Goal: Navigation & Orientation: Find specific page/section

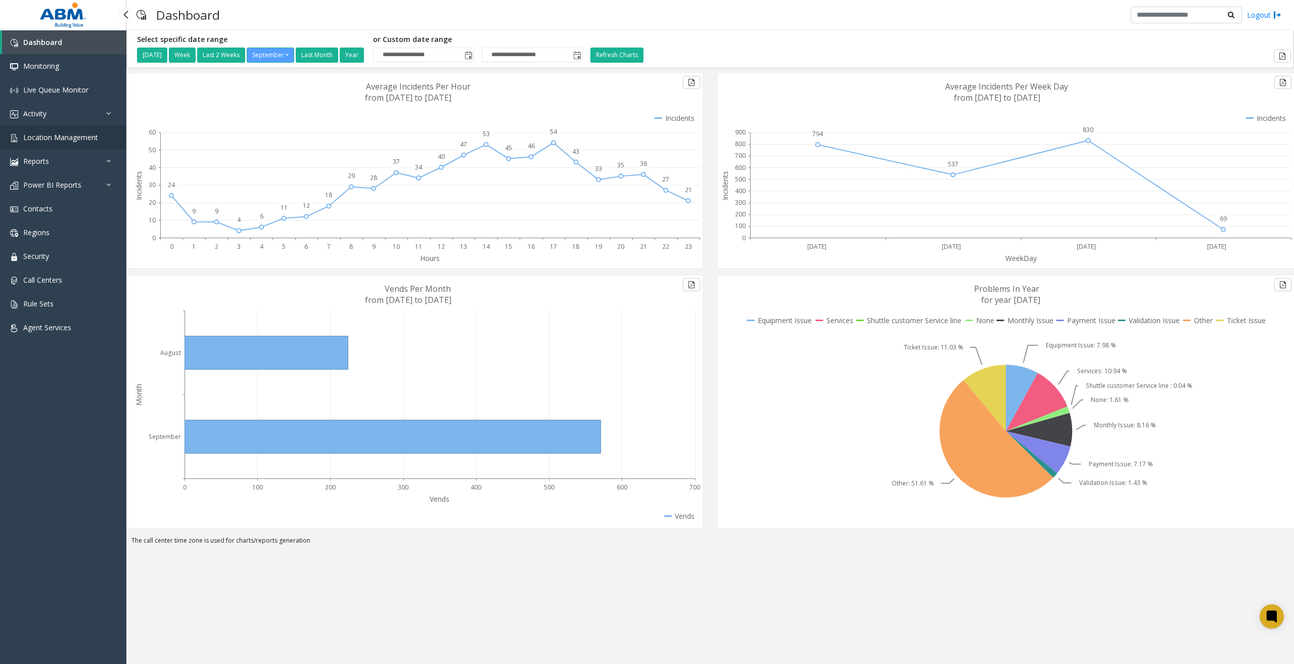
click at [78, 136] on span "Location Management" at bounding box center [60, 137] width 75 height 10
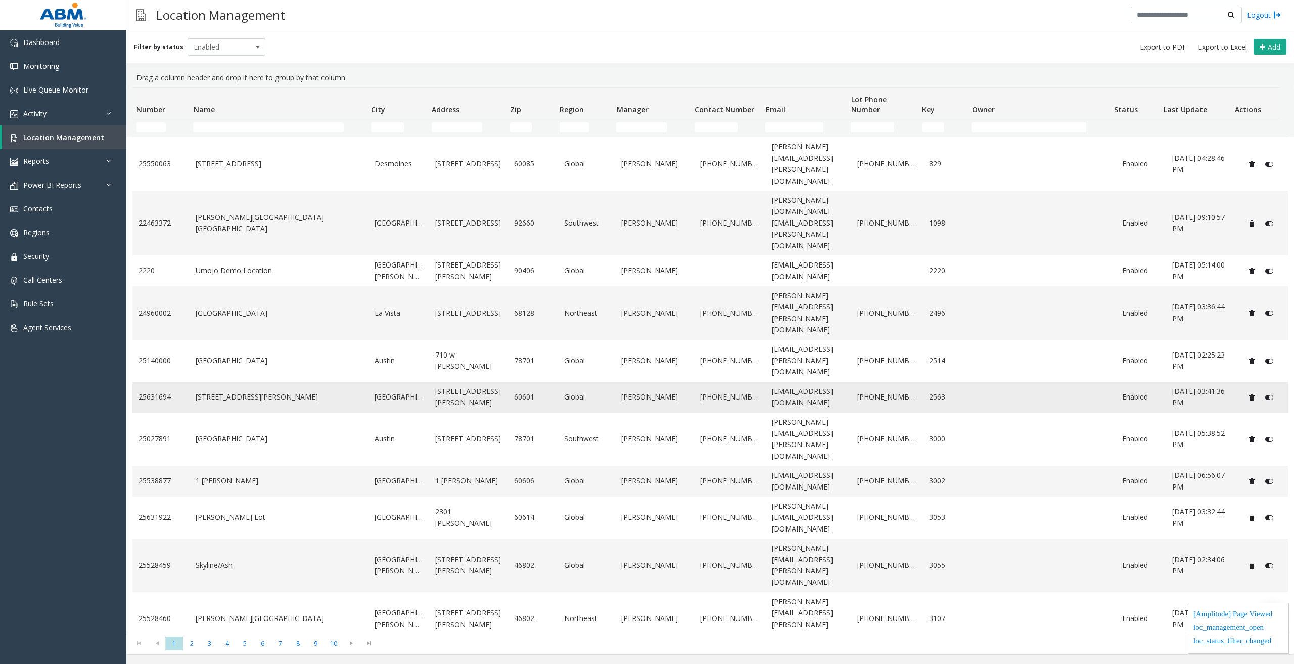
scroll to position [121, 0]
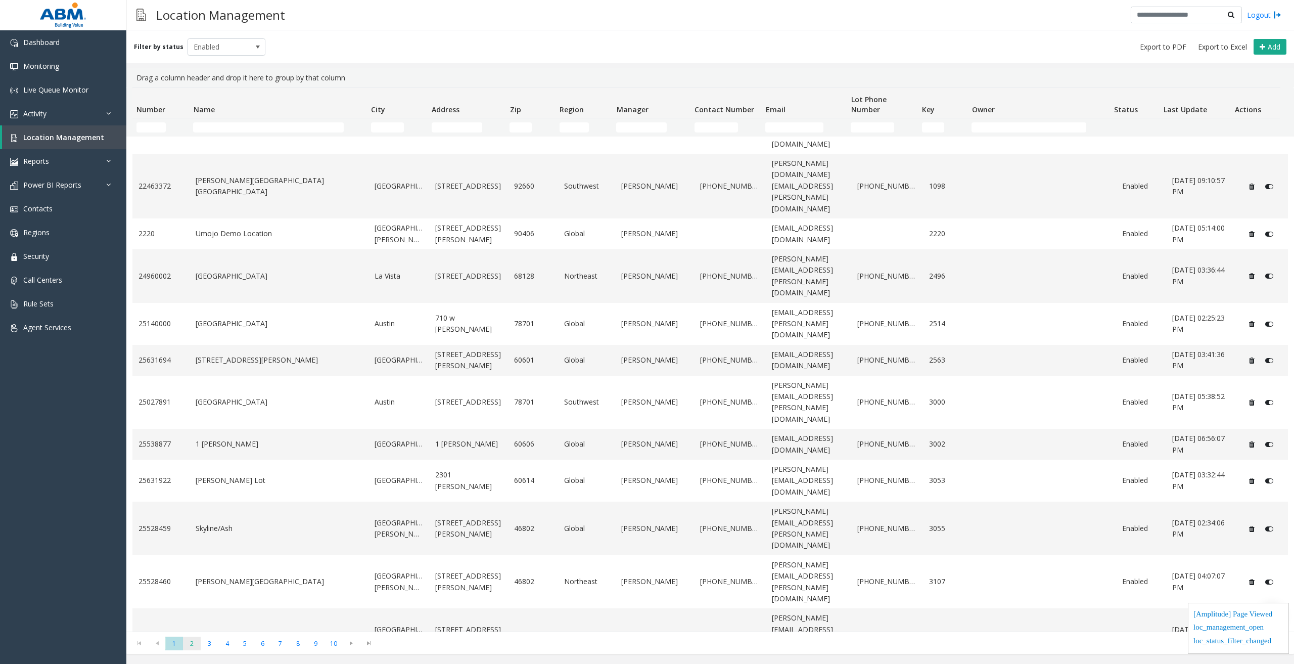
click at [187, 648] on span "2" at bounding box center [192, 643] width 18 height 14
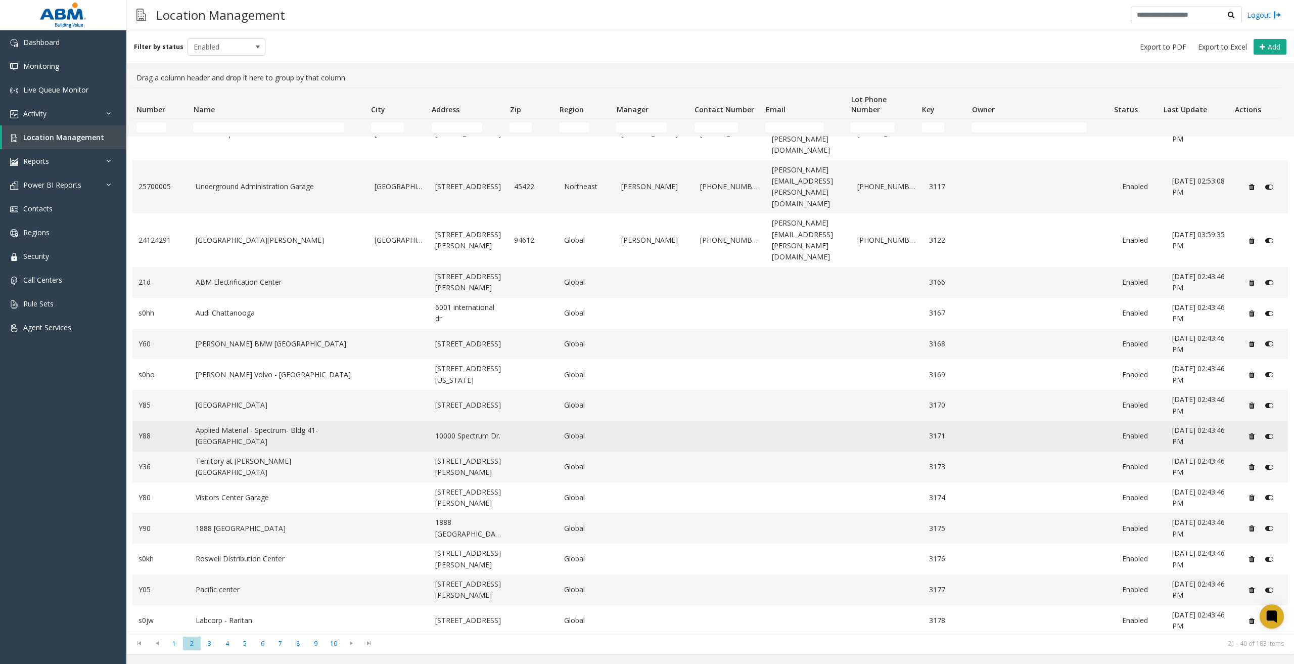
scroll to position [0, 0]
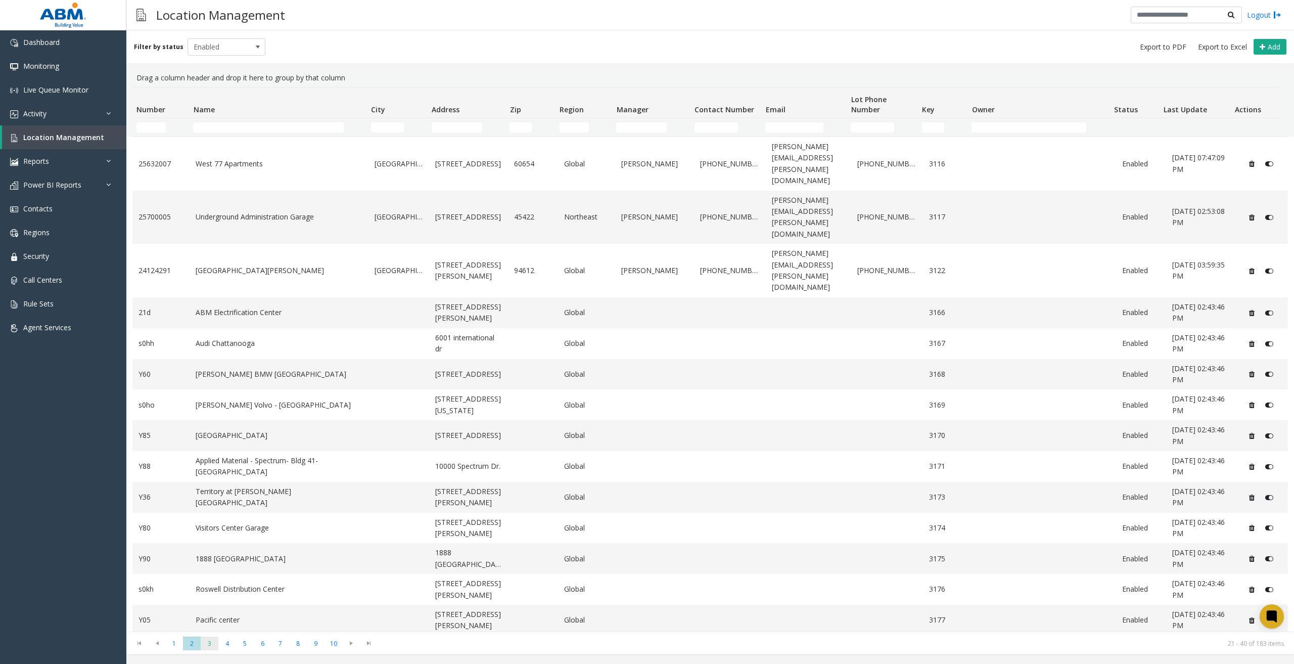
click at [216, 644] on span "3" at bounding box center [210, 643] width 18 height 14
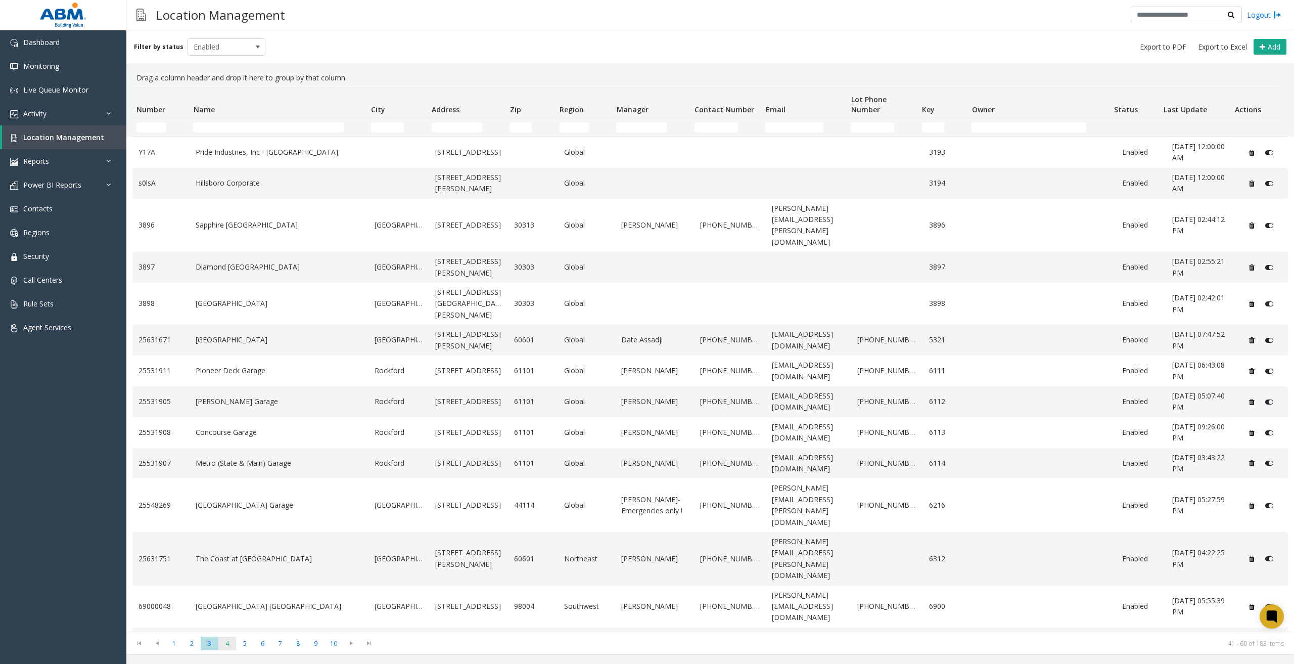
click at [231, 644] on span "4" at bounding box center [227, 643] width 18 height 14
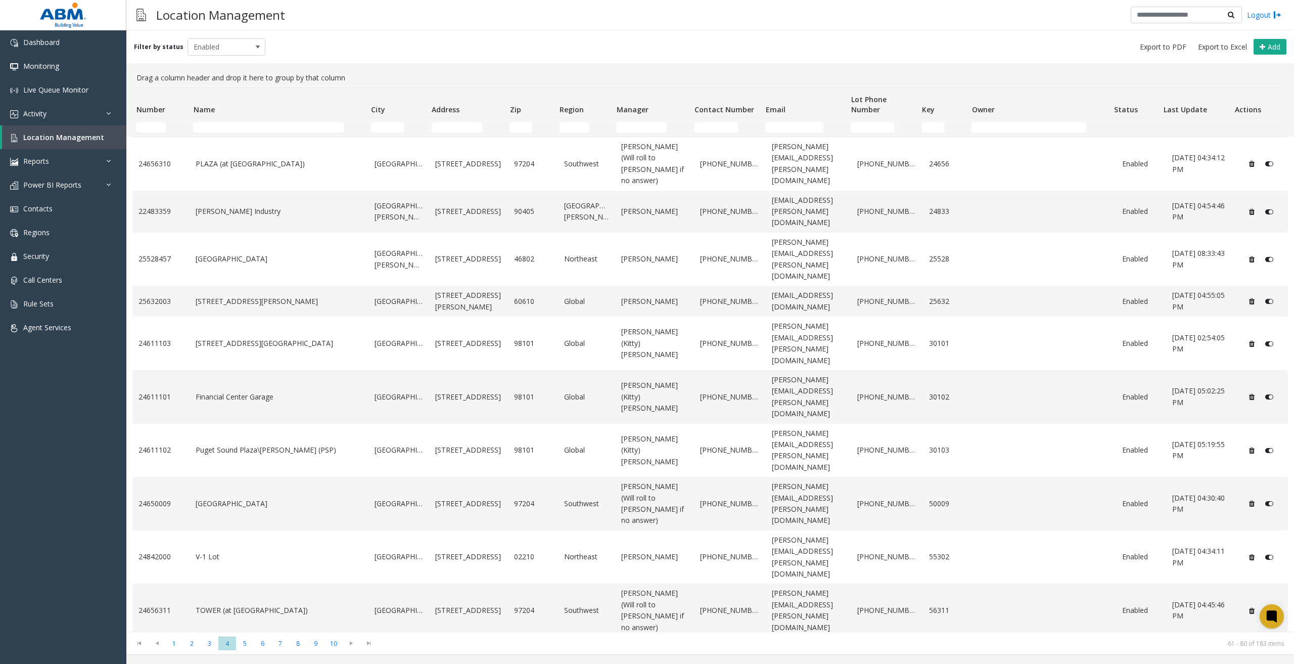
drag, startPoint x: 468, startPoint y: 638, endPoint x: 425, endPoint y: 633, distance: 43.8
click at [468, 638] on kendo-pager "* * * * * * * * * ** 1 2 3 4 5 6 7 8 9 10 61 - 80 of 183 items" at bounding box center [709, 642] width 1167 height 23
click at [248, 647] on span "5" at bounding box center [245, 643] width 18 height 14
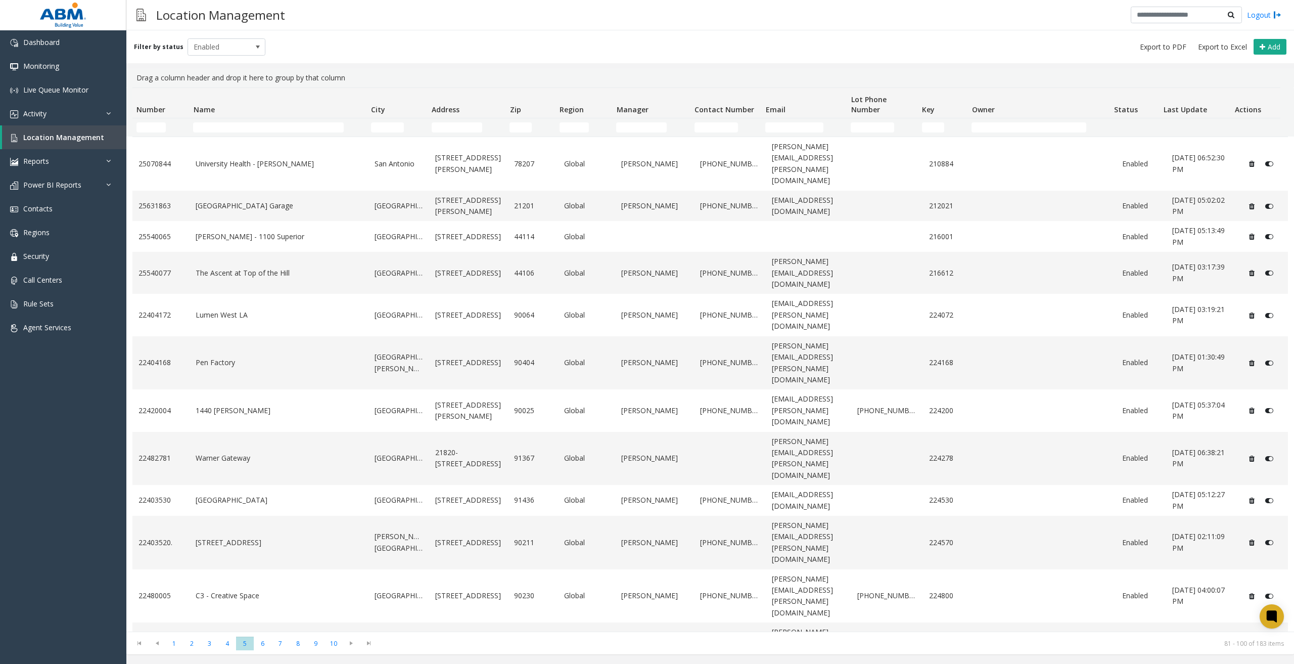
click at [438, 650] on kendo-pager "* * * * * * * * * ** 1 2 3 4 5 6 7 8 9 10 81 - 100 of 183 items" at bounding box center [709, 642] width 1167 height 23
click at [269, 643] on span "6" at bounding box center [263, 643] width 18 height 14
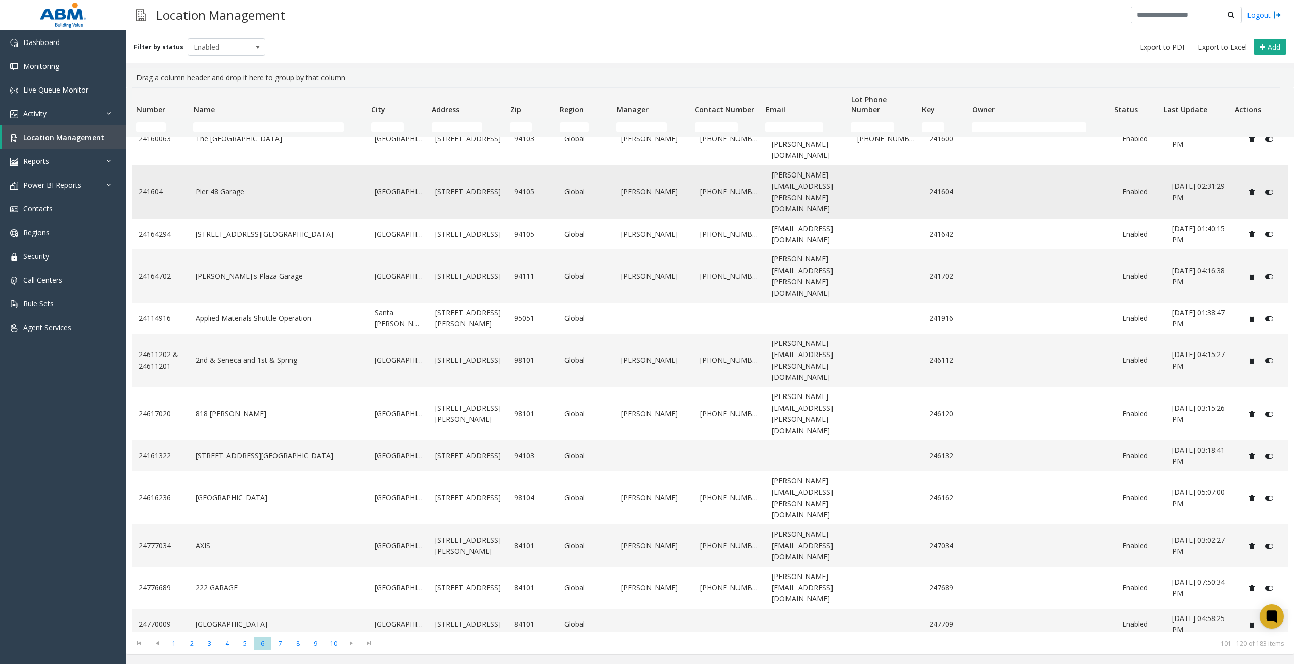
scroll to position [132, 0]
click at [282, 648] on span "7" at bounding box center [280, 643] width 18 height 14
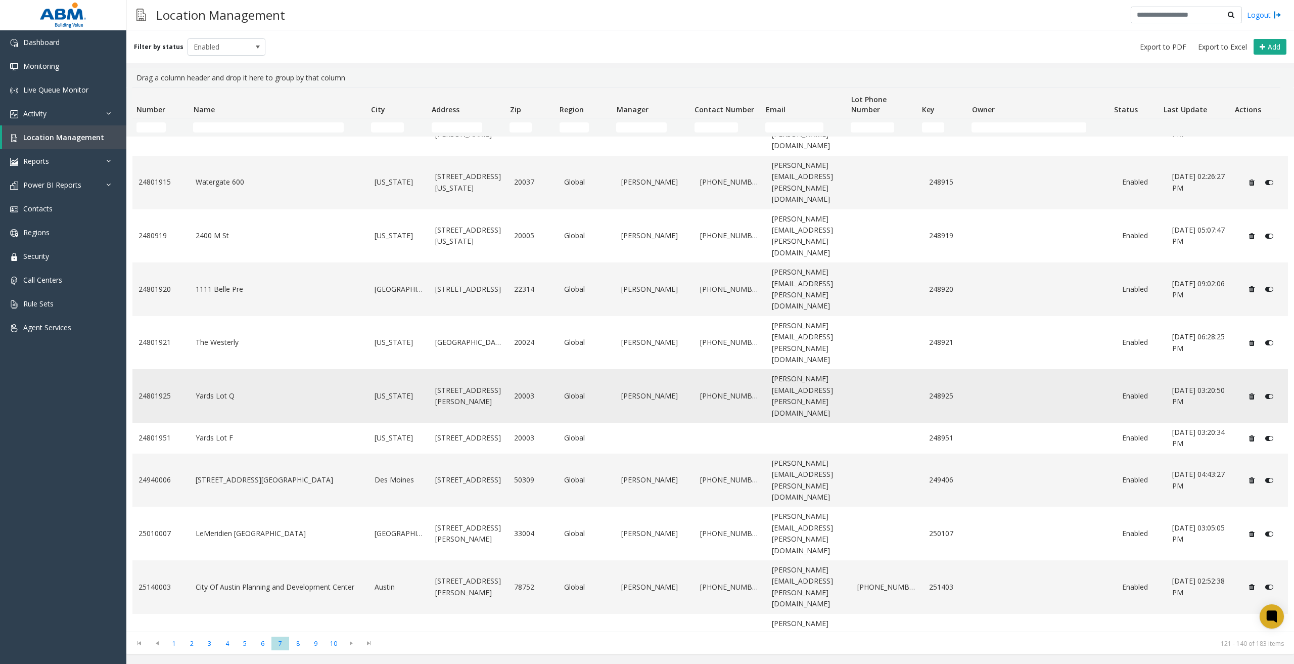
scroll to position [144, 0]
click at [294, 646] on span "8" at bounding box center [298, 643] width 18 height 14
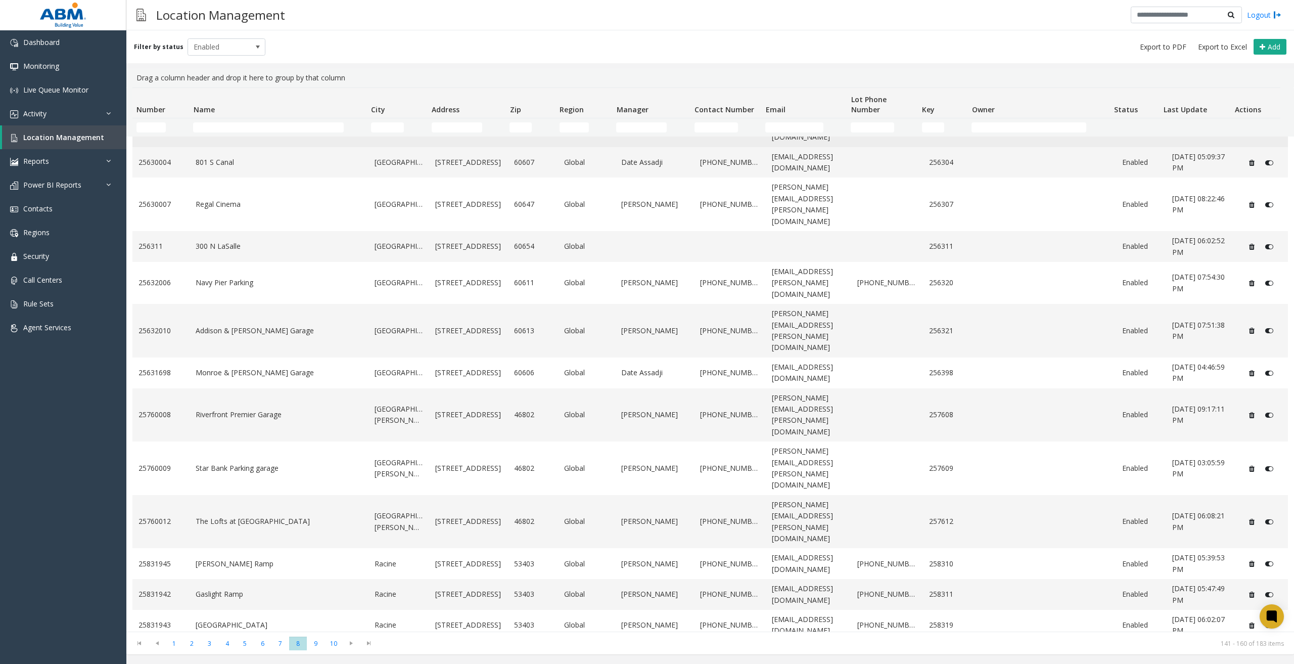
scroll to position [121, 0]
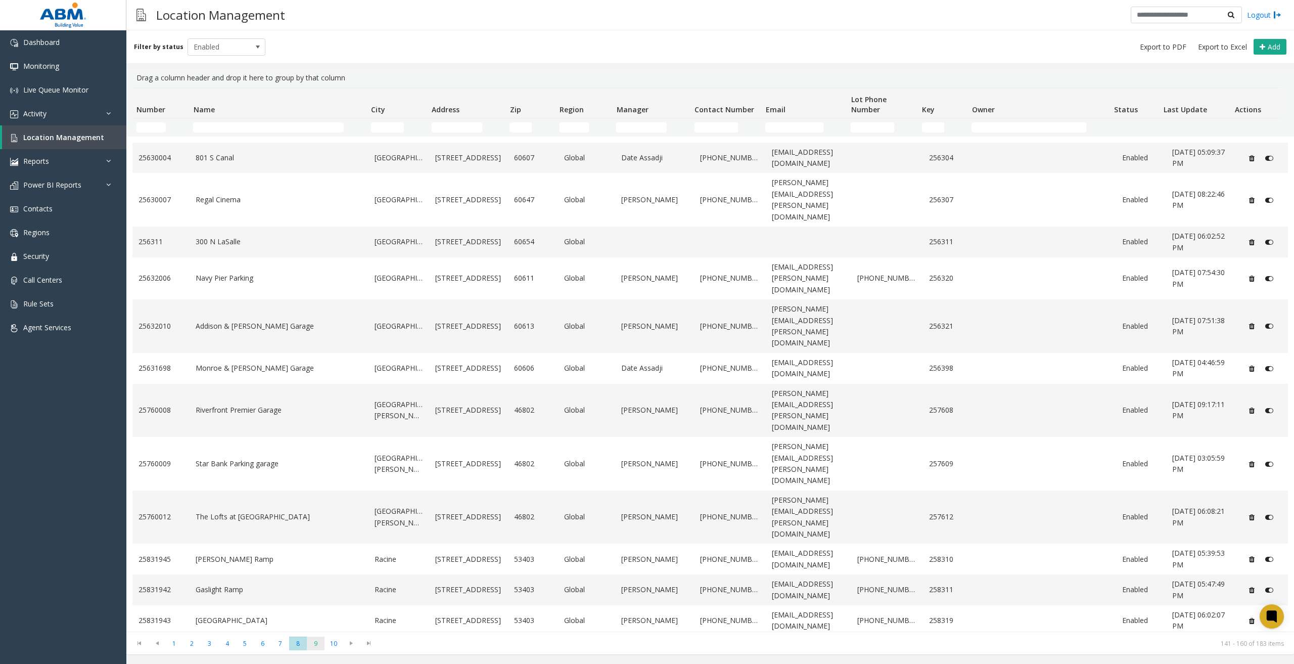
click at [314, 645] on span "9" at bounding box center [316, 643] width 18 height 14
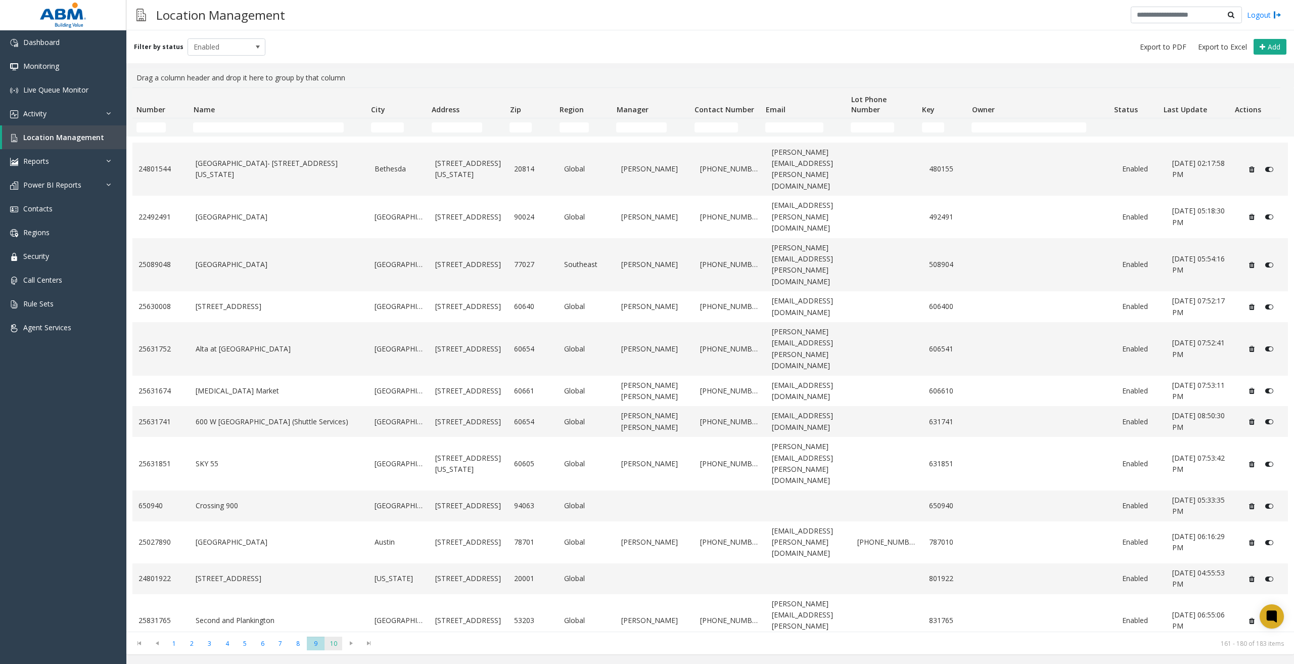
click at [335, 648] on span "10" at bounding box center [333, 643] width 18 height 14
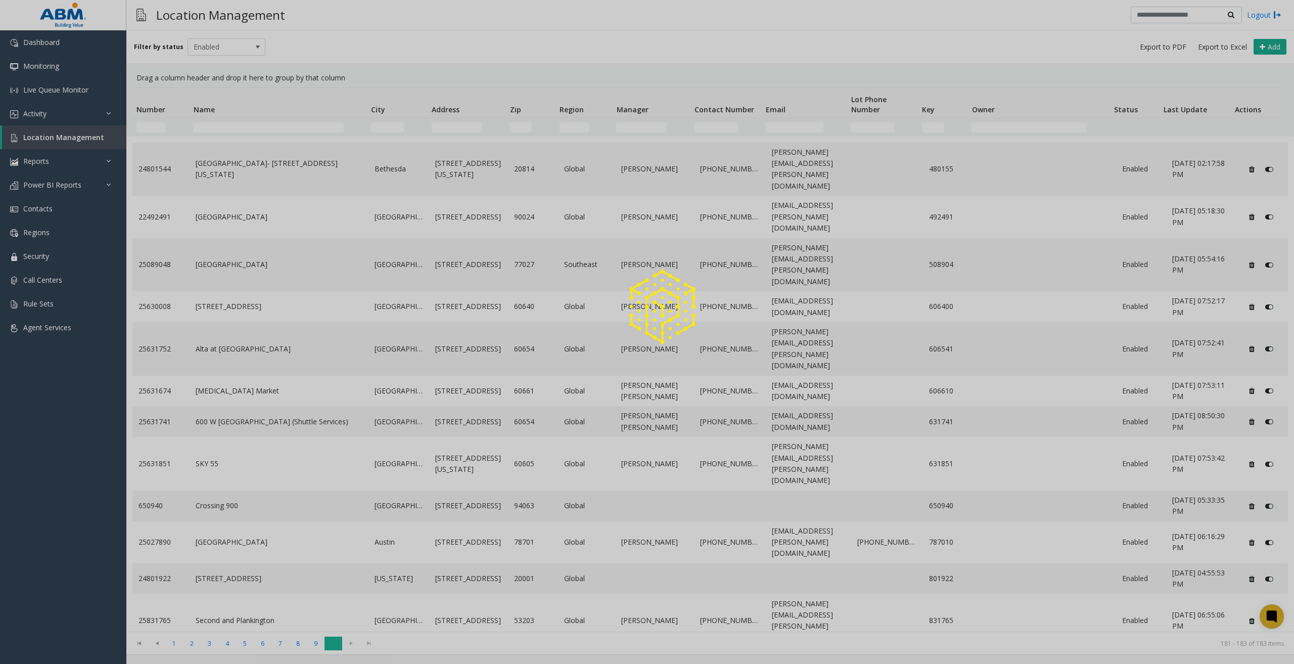
scroll to position [0, 0]
